Goal: Transaction & Acquisition: Purchase product/service

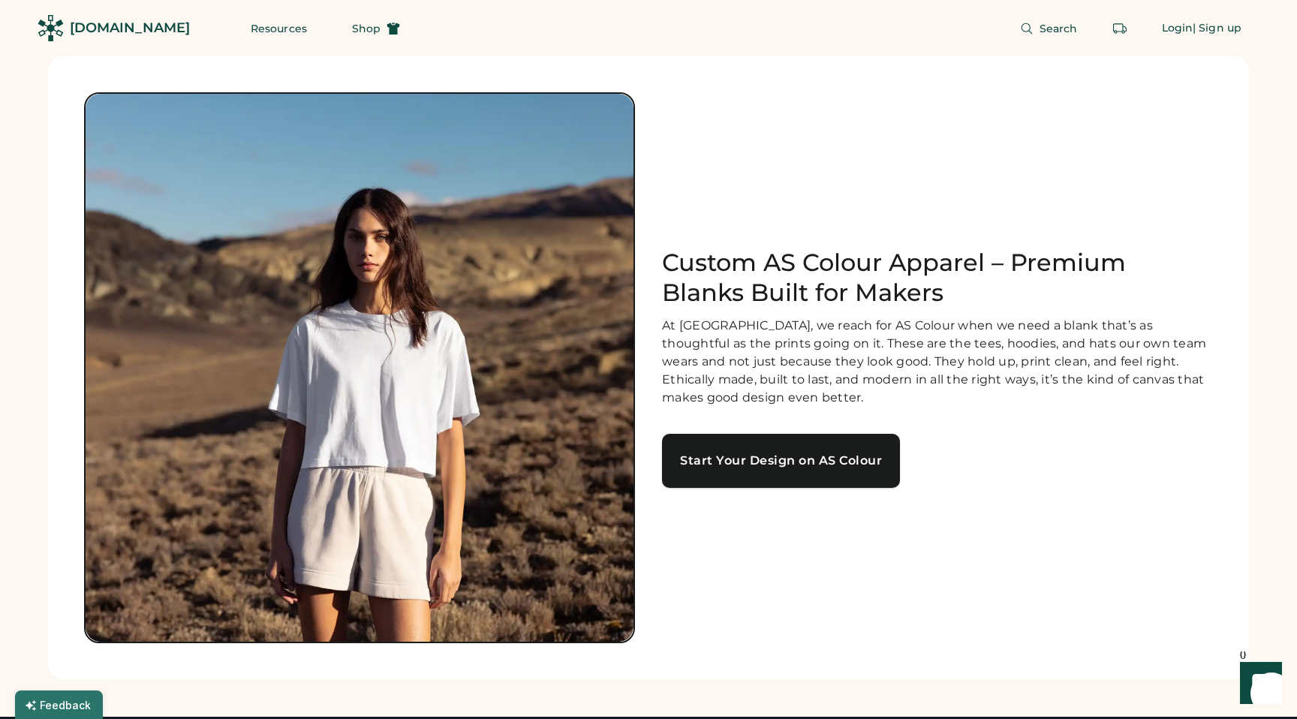
click at [755, 466] on div "Start Your Design on AS Colour" at bounding box center [781, 461] width 202 height 12
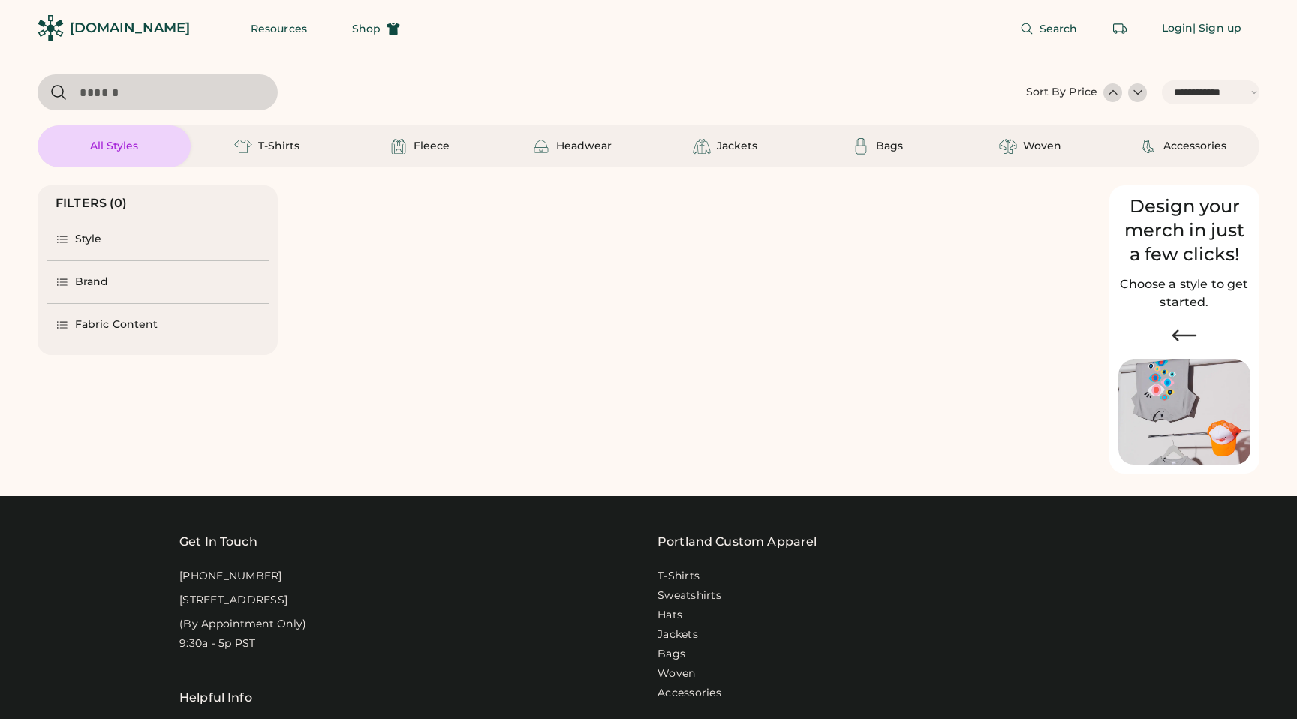
select select "*****"
select select "*"
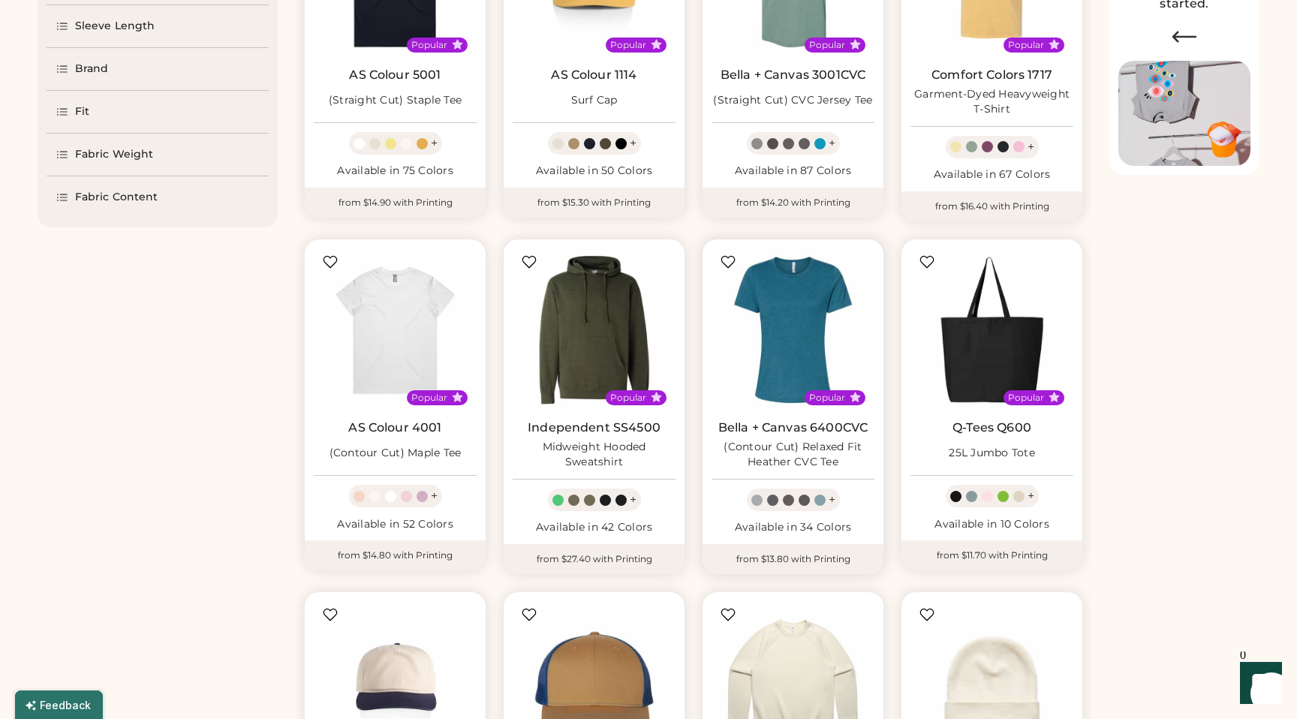
select select "*****"
select select "*"
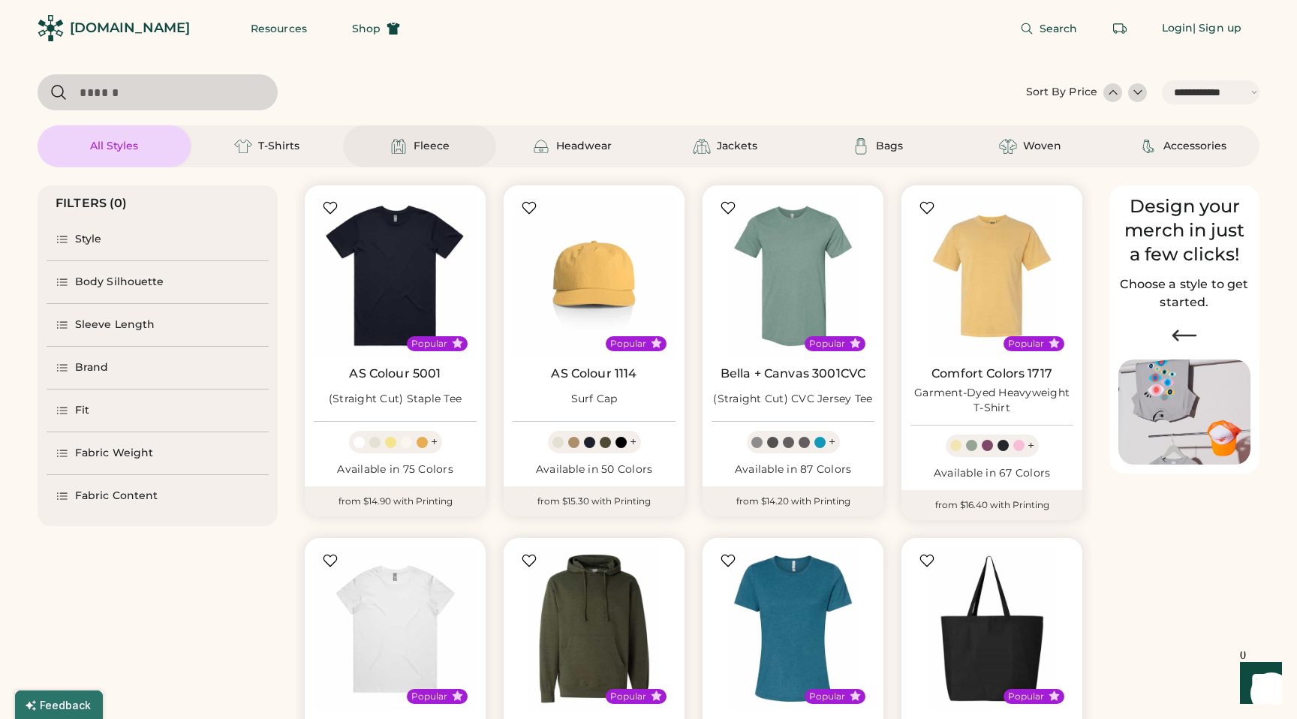
click at [430, 158] on div "Fleece" at bounding box center [419, 146] width 153 height 42
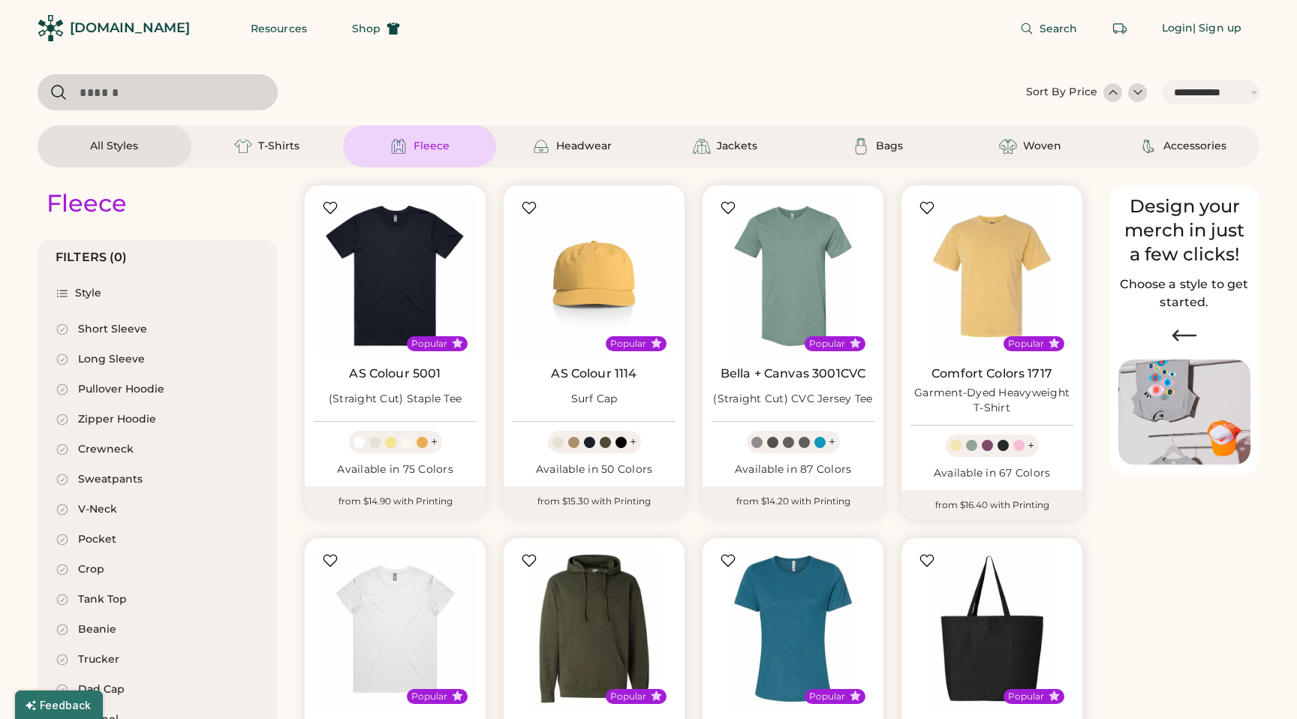
select select "*"
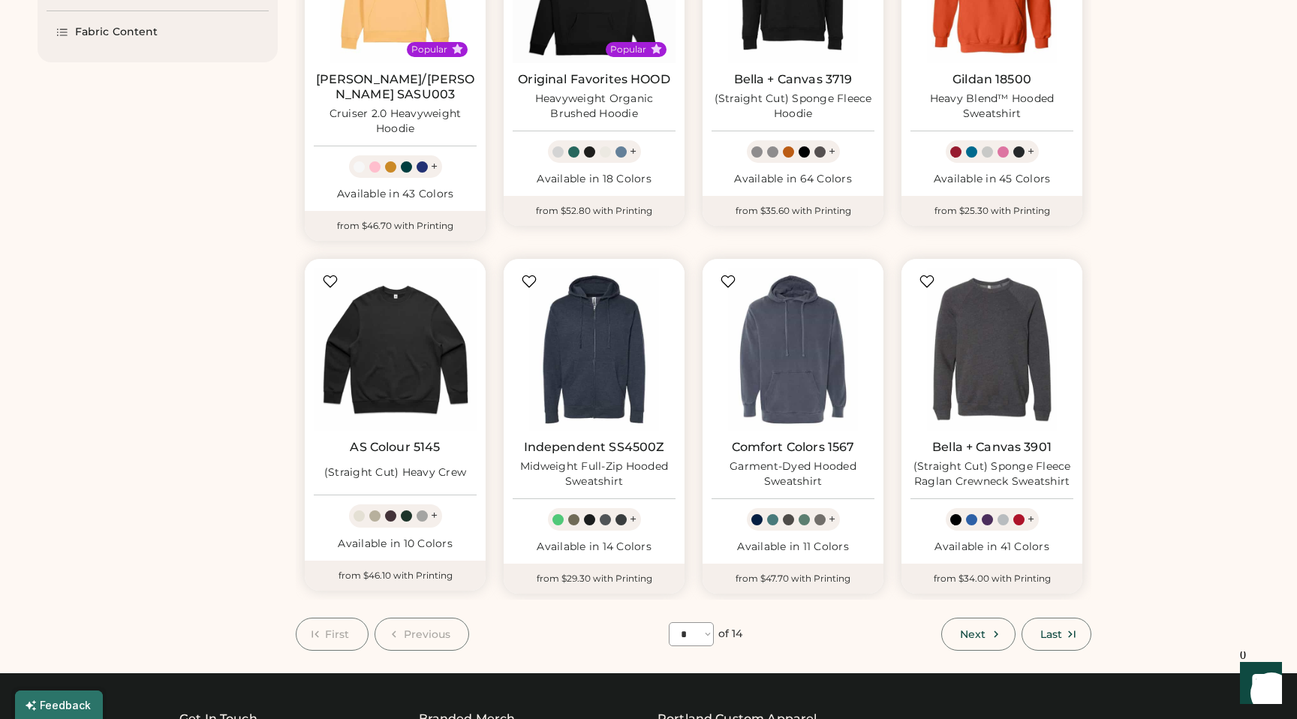
scroll to position [650, 0]
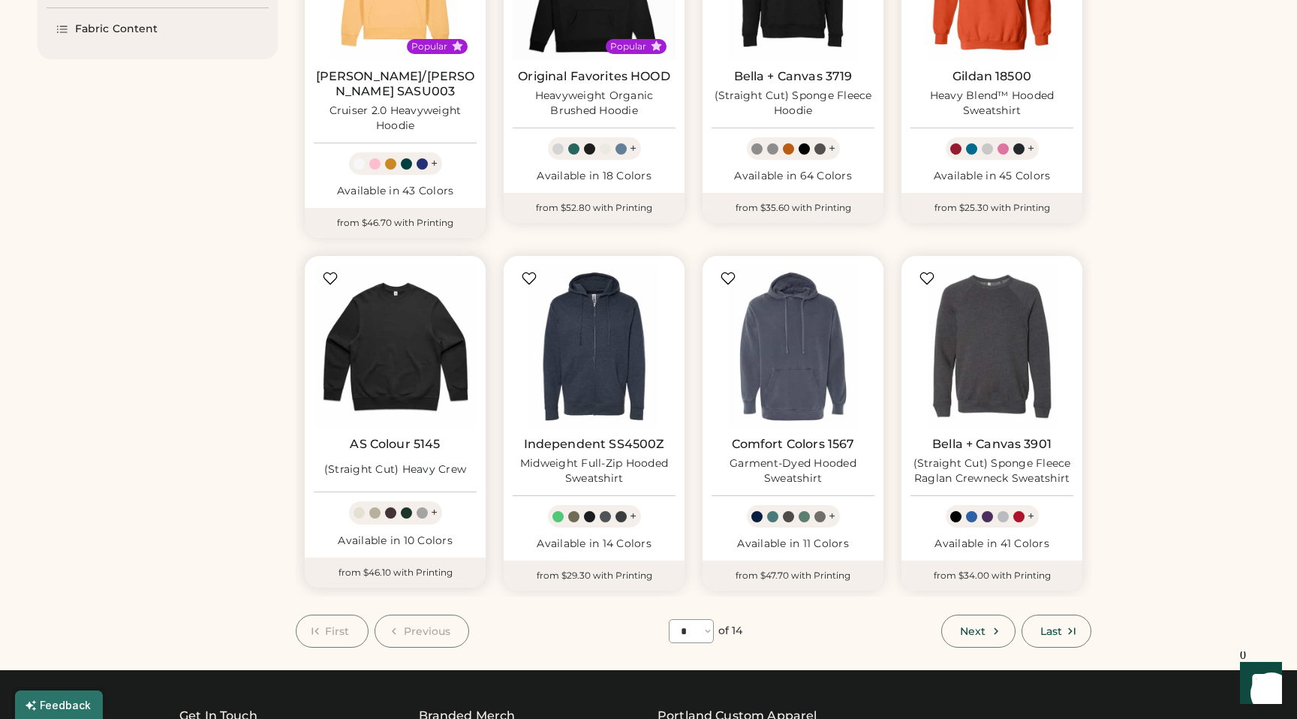
click at [397, 342] on img at bounding box center [395, 346] width 163 height 163
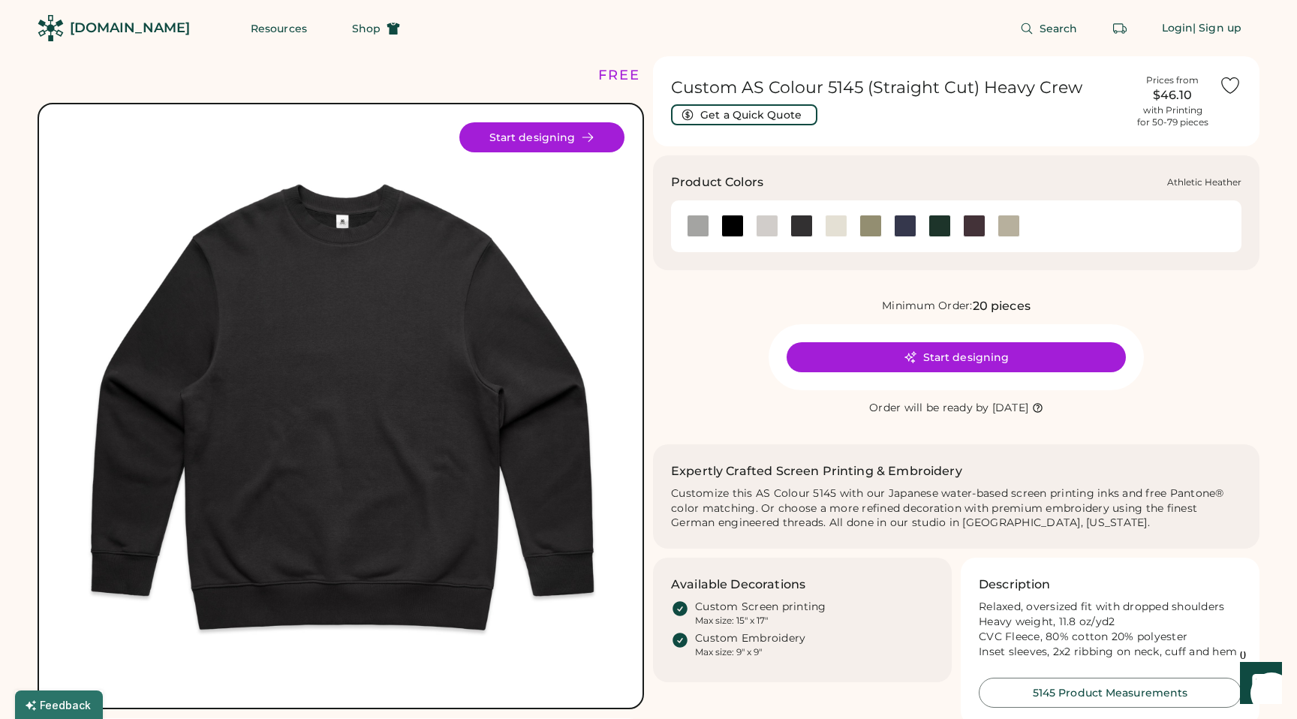
click at [694, 224] on div at bounding box center [698, 226] width 23 height 23
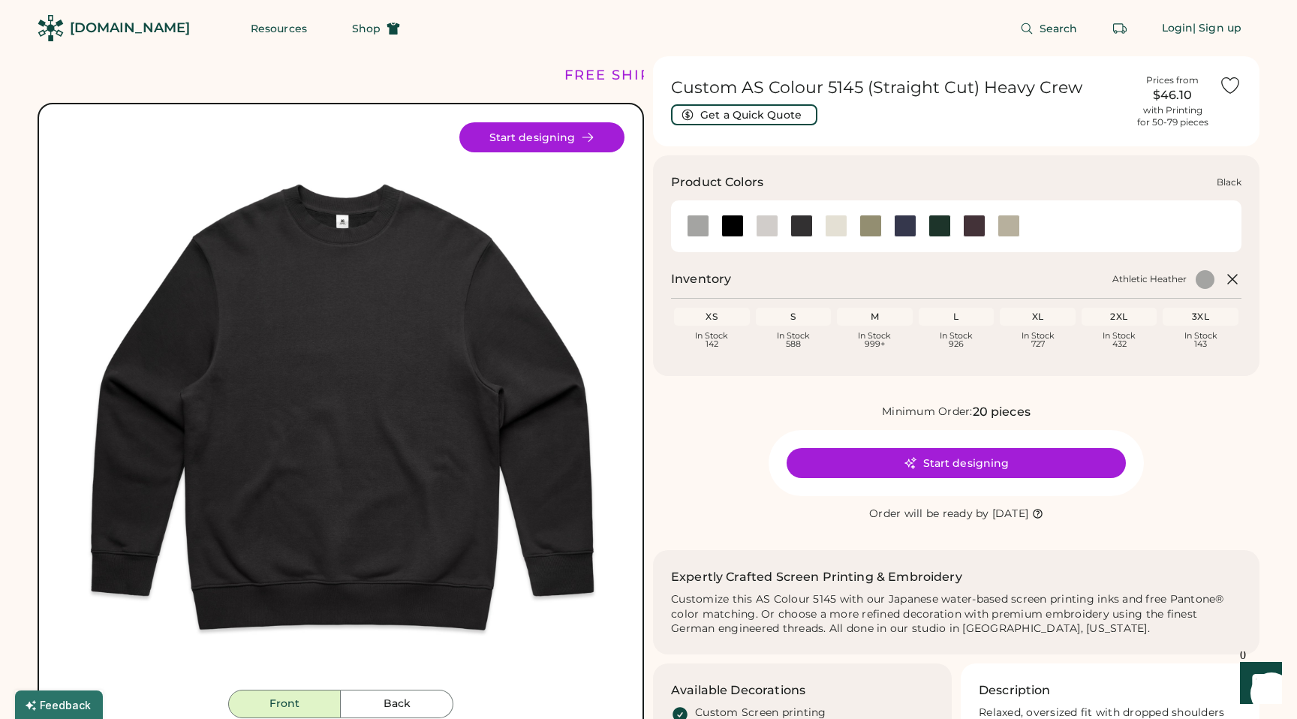
click at [729, 225] on div at bounding box center [732, 226] width 23 height 23
click at [766, 228] on div at bounding box center [767, 226] width 23 height 23
click at [800, 230] on div at bounding box center [802, 226] width 23 height 23
click at [836, 227] on div at bounding box center [836, 226] width 23 height 23
click at [873, 227] on div at bounding box center [871, 226] width 23 height 23
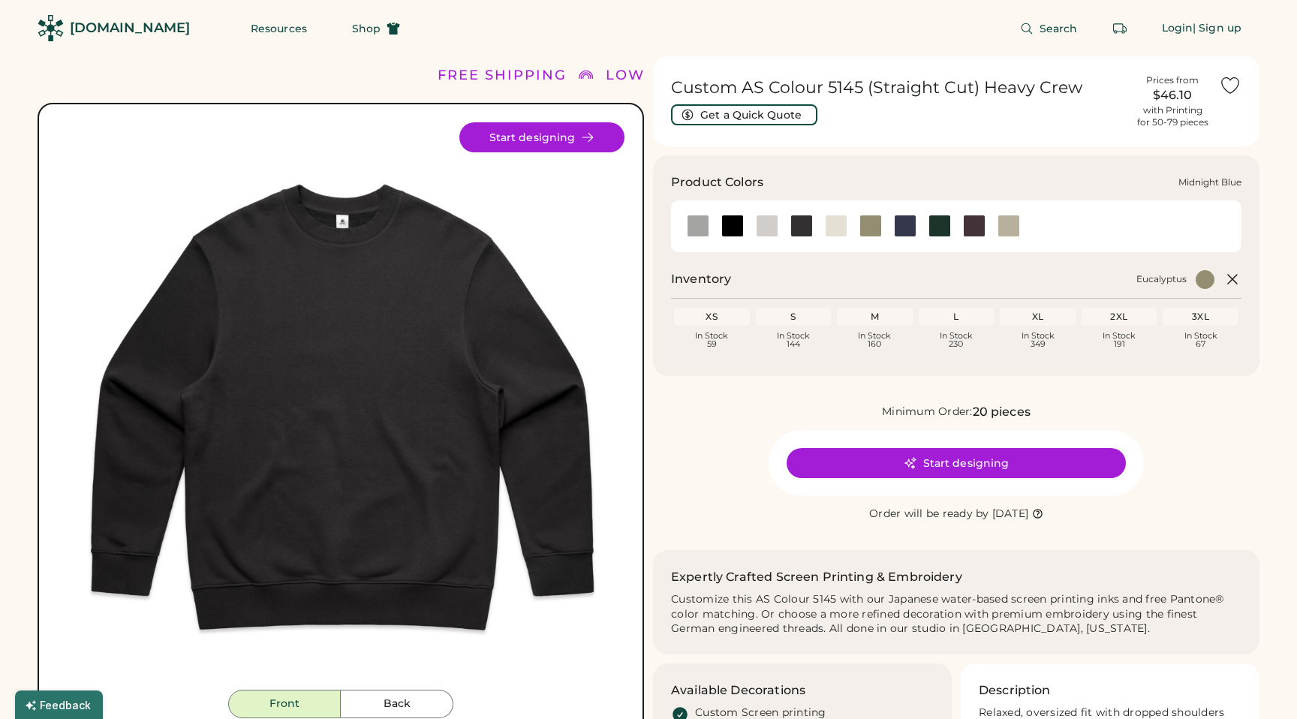
click at [920, 230] on div at bounding box center [904, 226] width 35 height 23
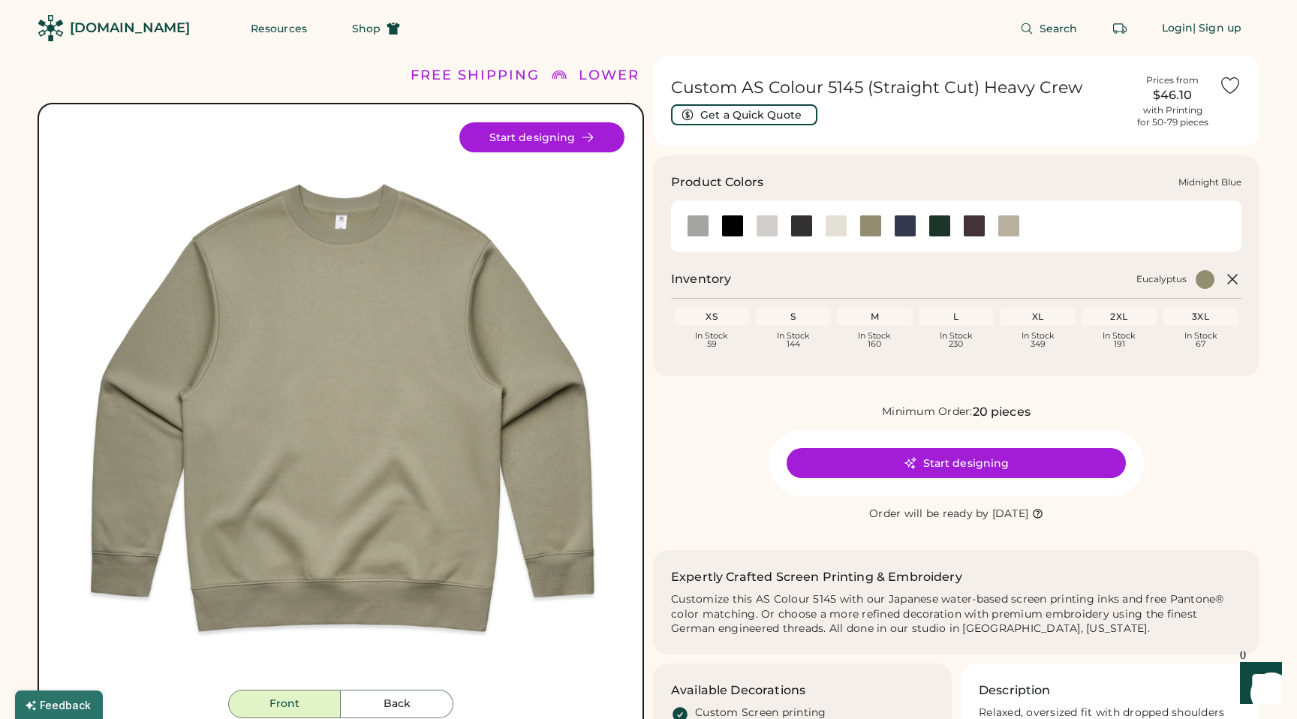
click at [905, 226] on div at bounding box center [905, 226] width 23 height 23
click at [941, 229] on div at bounding box center [940, 226] width 23 height 23
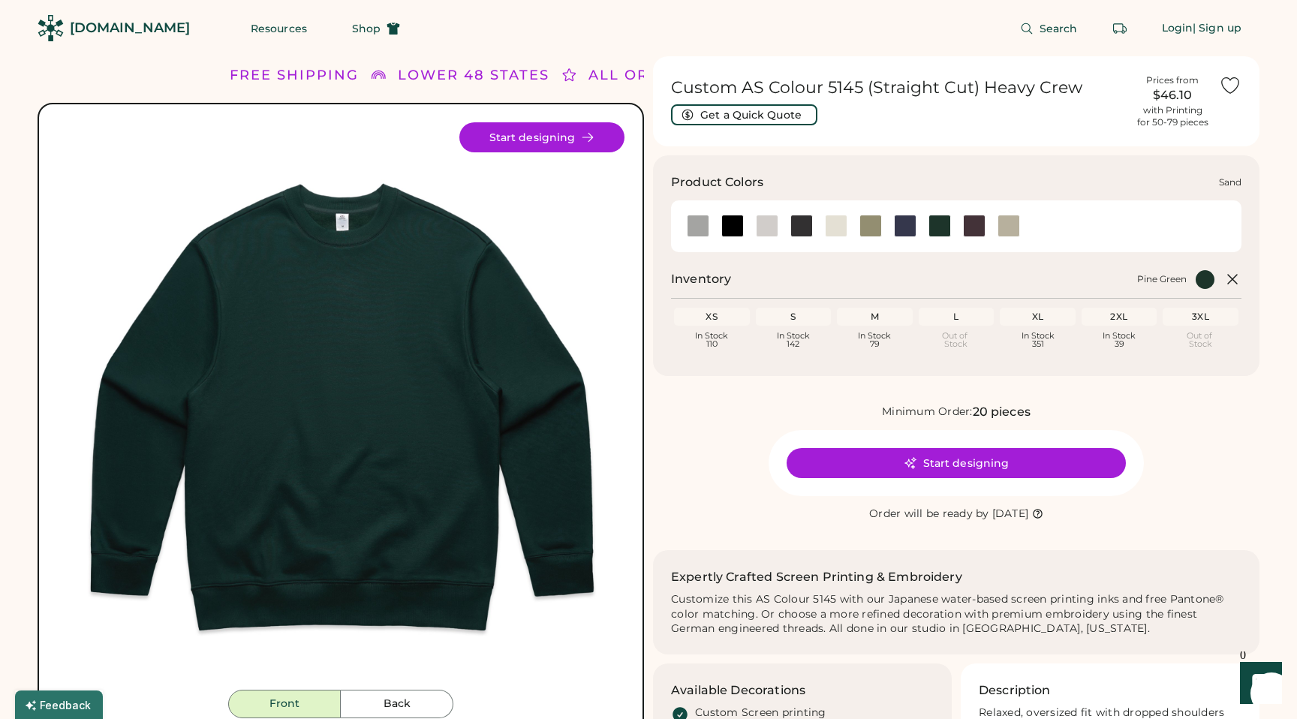
click at [998, 231] on div at bounding box center [1009, 226] width 23 height 23
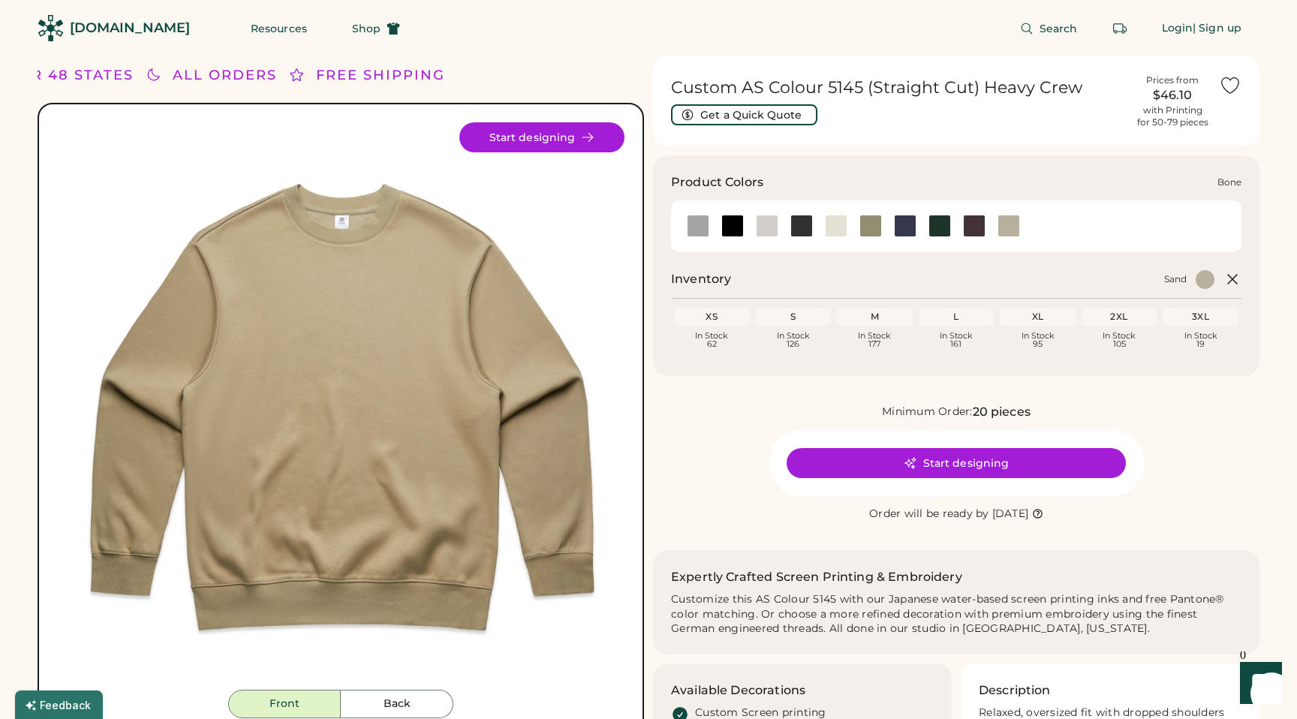
click at [766, 218] on div at bounding box center [767, 226] width 23 height 23
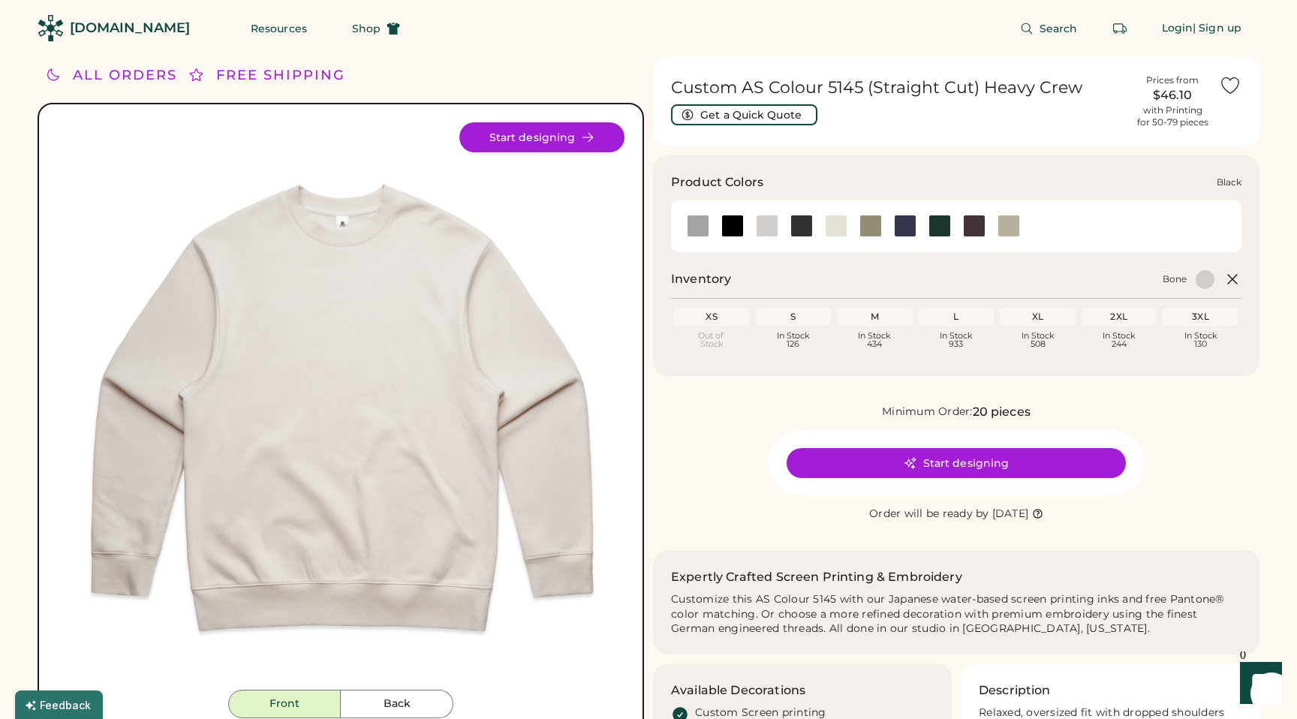
click at [734, 227] on div at bounding box center [732, 226] width 23 height 23
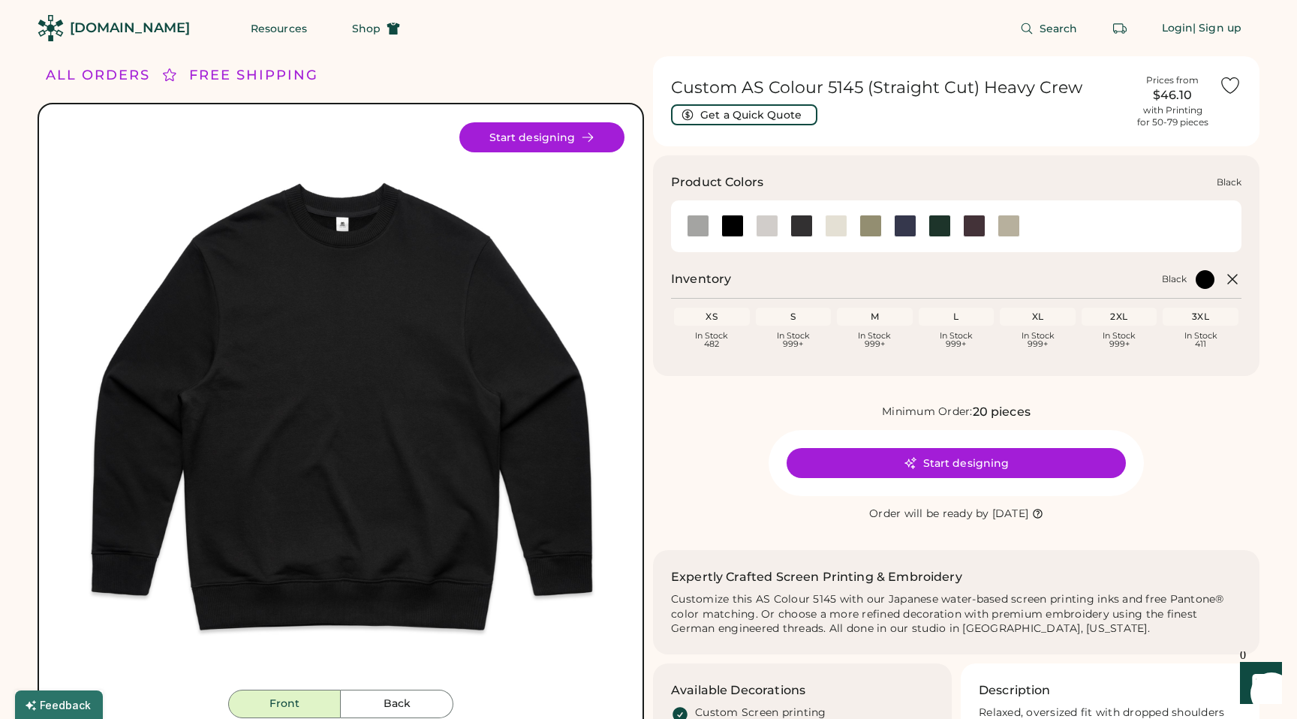
click at [700, 227] on div at bounding box center [698, 226] width 23 height 23
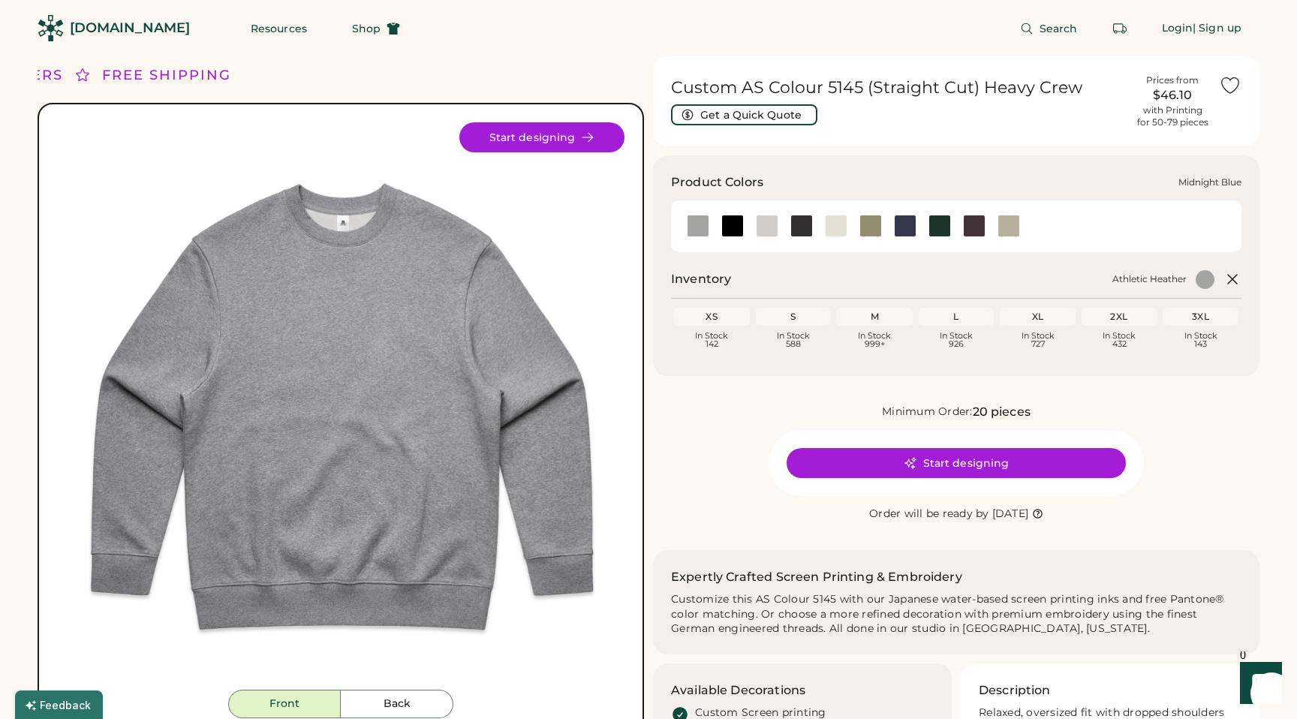
click at [903, 233] on div at bounding box center [905, 226] width 23 height 23
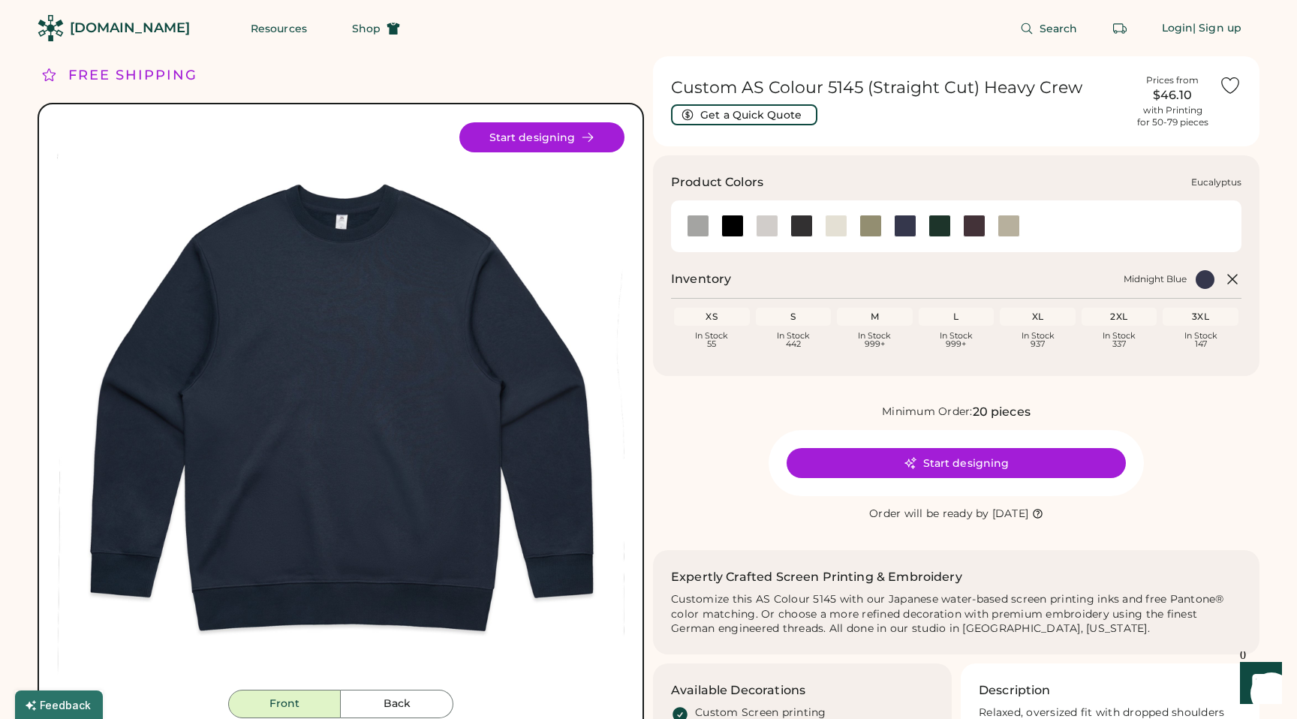
click at [875, 231] on div at bounding box center [871, 226] width 23 height 23
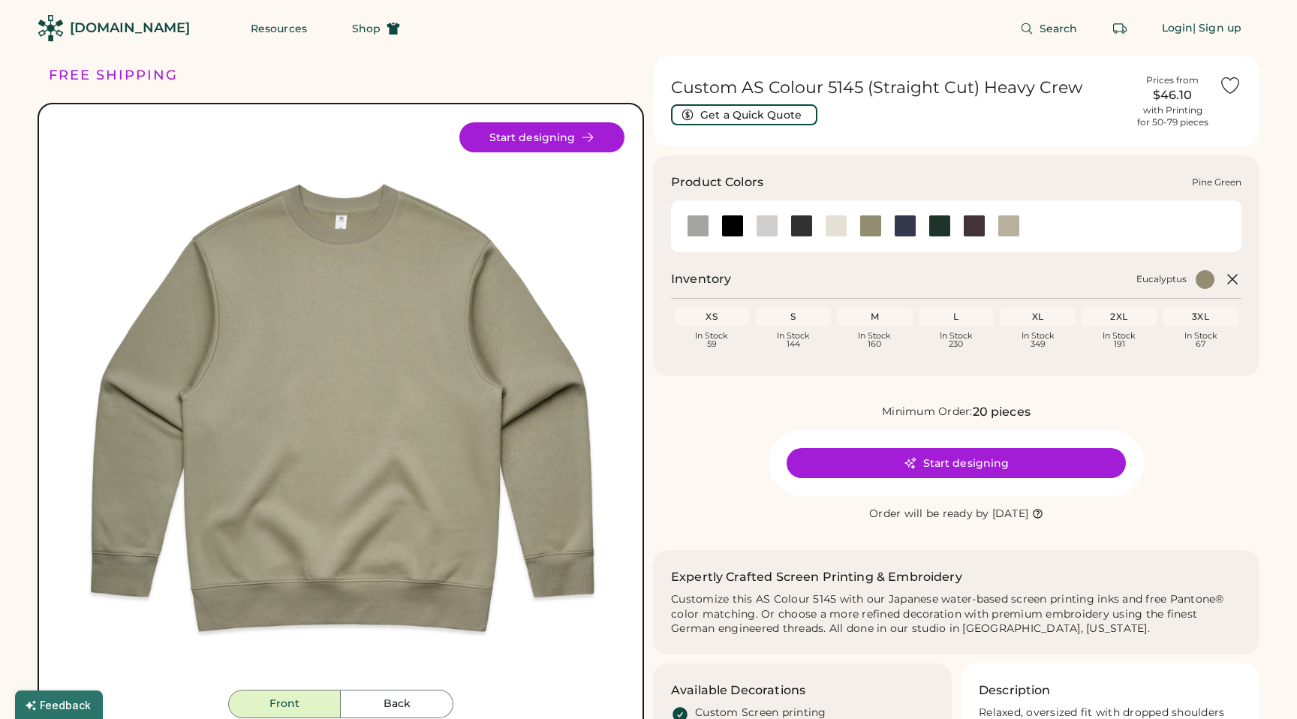
click at [935, 233] on div at bounding box center [940, 226] width 23 height 23
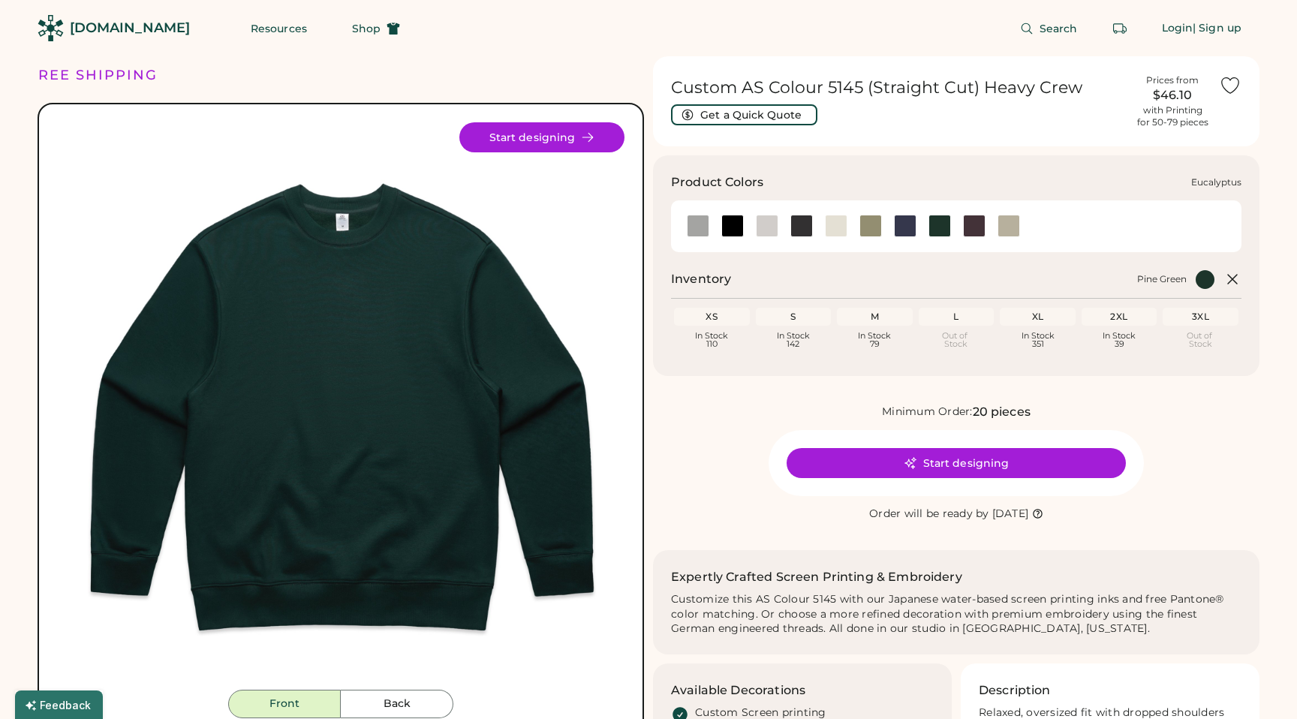
click at [881, 226] on div at bounding box center [871, 226] width 23 height 23
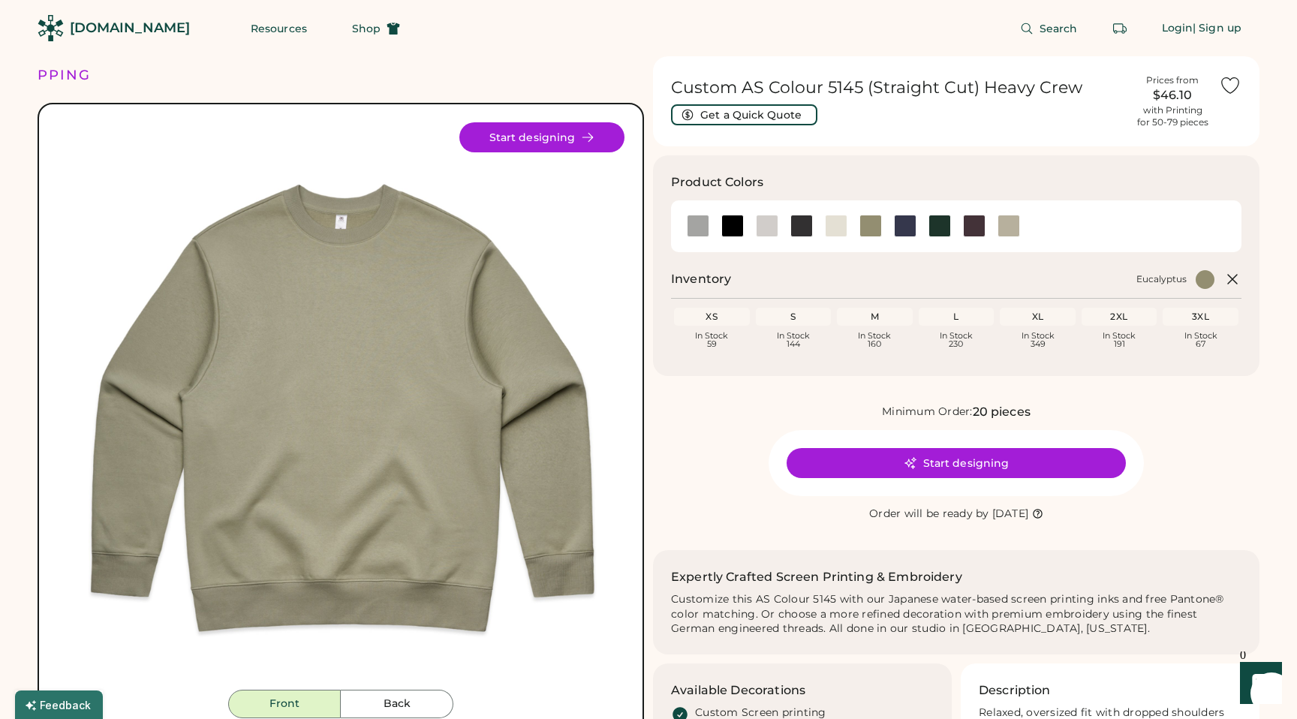
click at [967, 317] on div "L" at bounding box center [957, 317] width 70 height 12
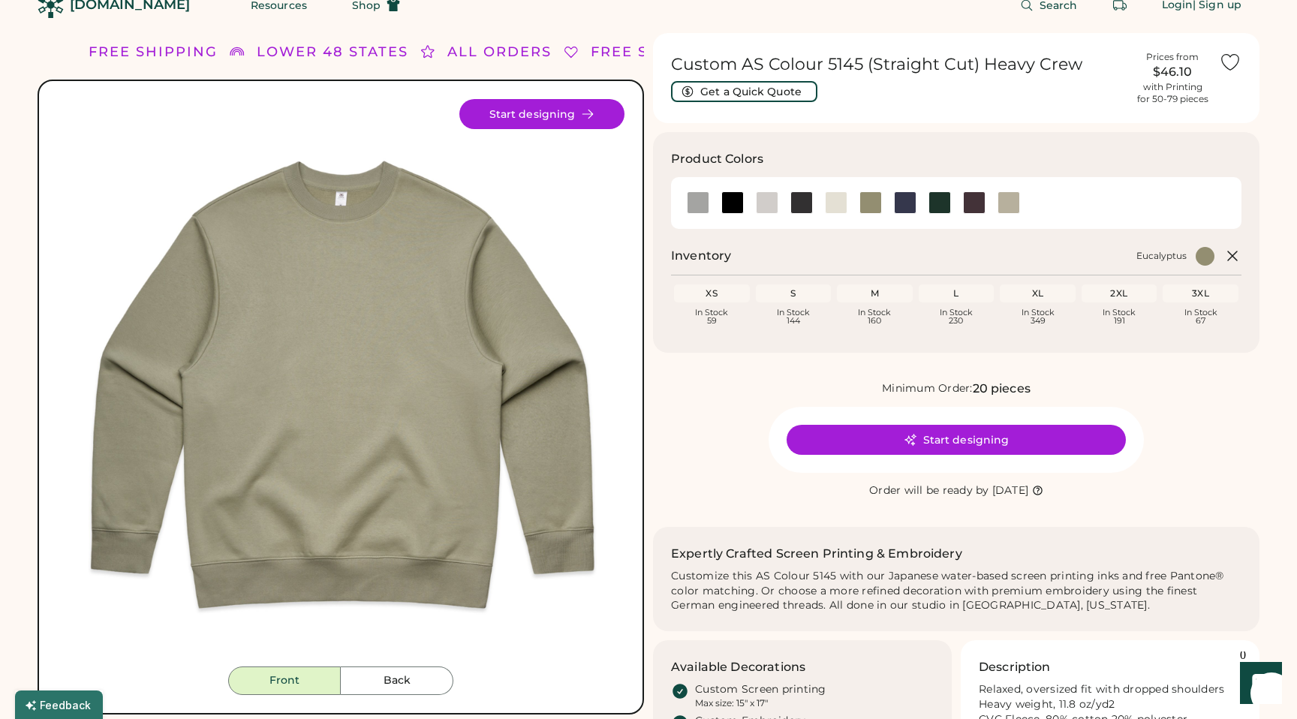
scroll to position [8, 0]
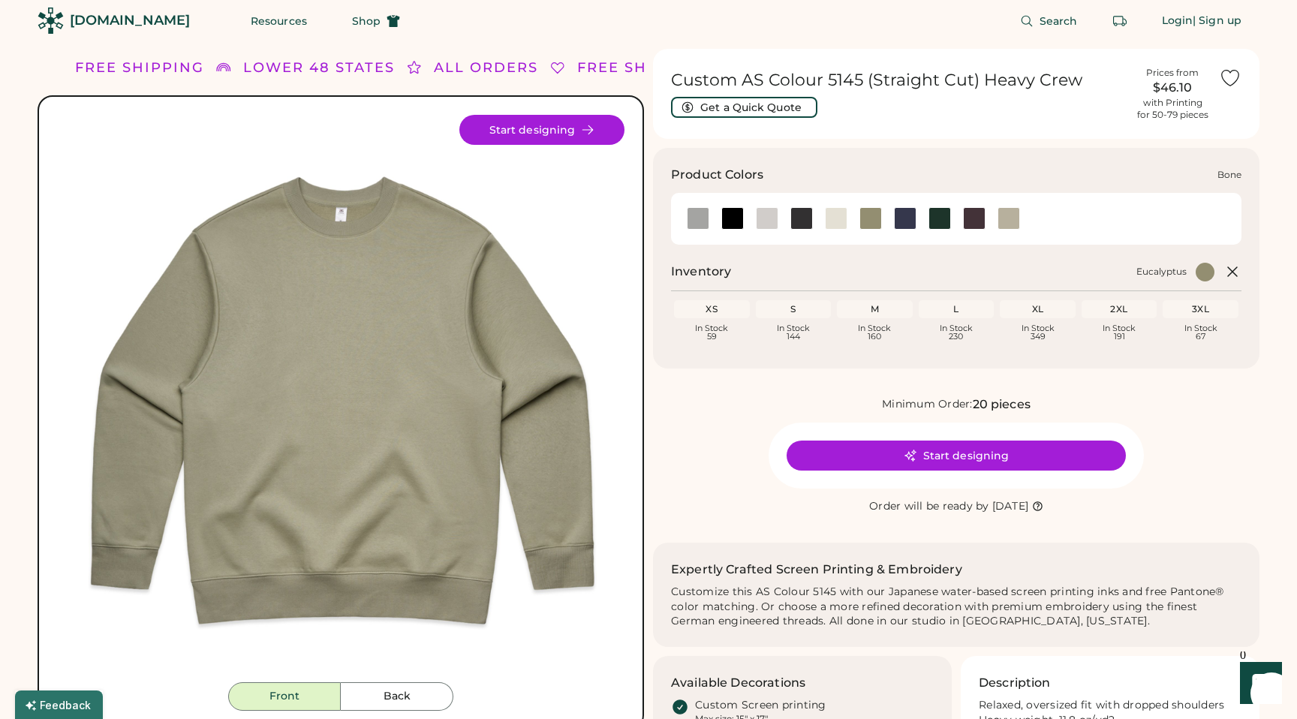
click at [770, 215] on div at bounding box center [767, 218] width 23 height 23
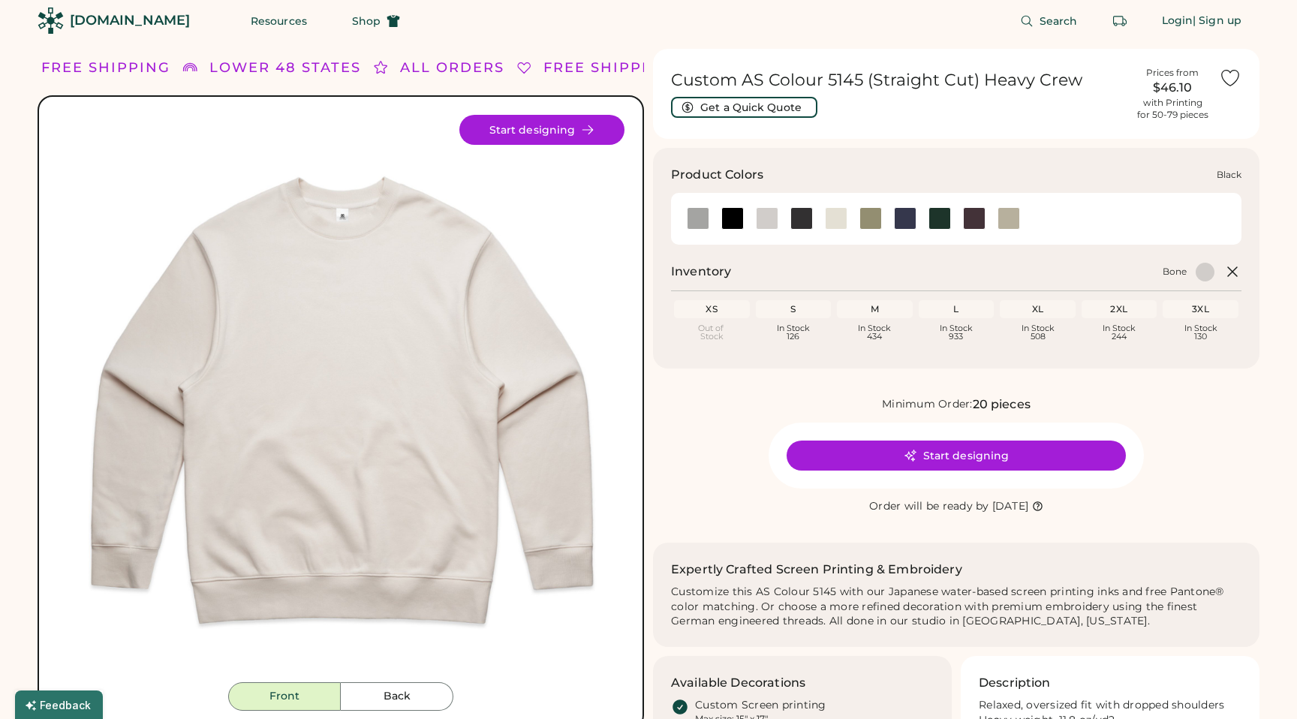
click at [729, 219] on div at bounding box center [732, 218] width 23 height 23
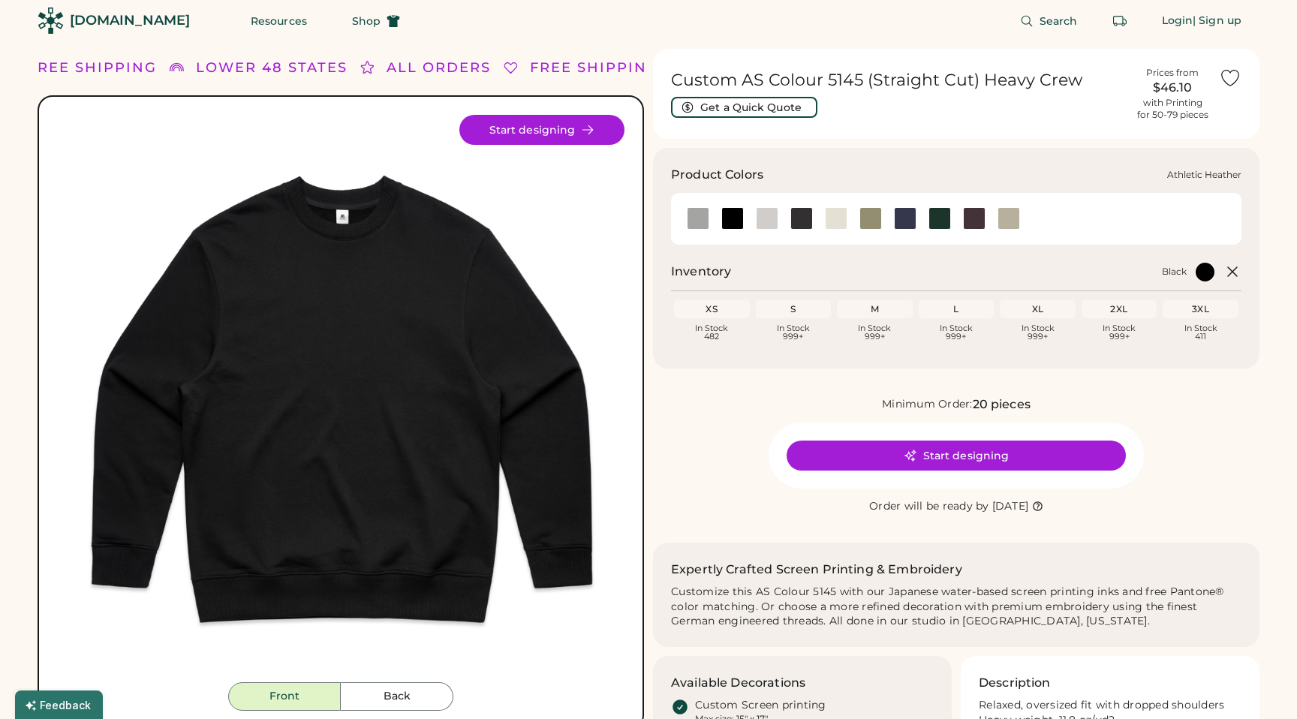
click at [703, 221] on div at bounding box center [698, 218] width 23 height 23
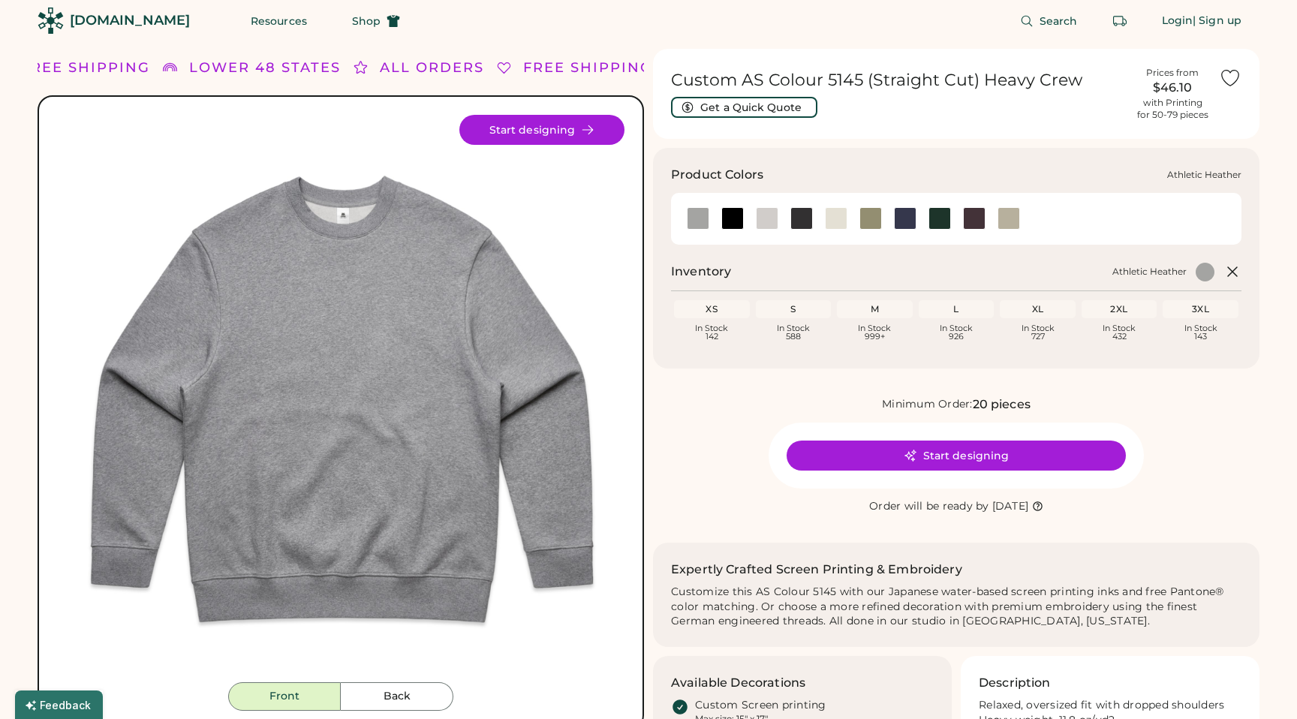
click at [745, 221] on div at bounding box center [732, 218] width 35 height 23
click at [787, 220] on div at bounding box center [801, 218] width 35 height 23
click at [812, 220] on div at bounding box center [802, 218] width 23 height 23
